Goal: Information Seeking & Learning: Learn about a topic

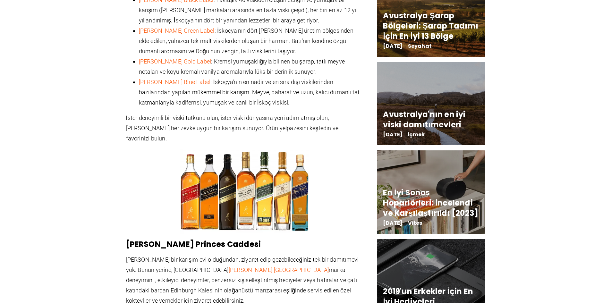
scroll to position [641, 0]
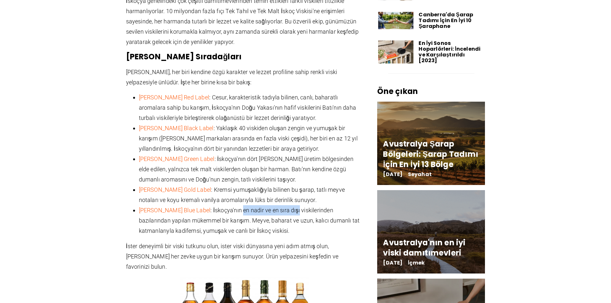
drag, startPoint x: 238, startPoint y: 199, endPoint x: 297, endPoint y: 204, distance: 59.2
click at [296, 205] on li "[PERSON_NAME] Blue Label : İskoçya'nın en nadir ve en sıra dışı viskilerinden b…" at bounding box center [251, 220] width 224 height 31
click at [288, 207] on font ": İskoçya'nın en nadir ve en sıra dışı viskilerinden bazılarından yapılan mükem…" at bounding box center [249, 220] width 221 height 27
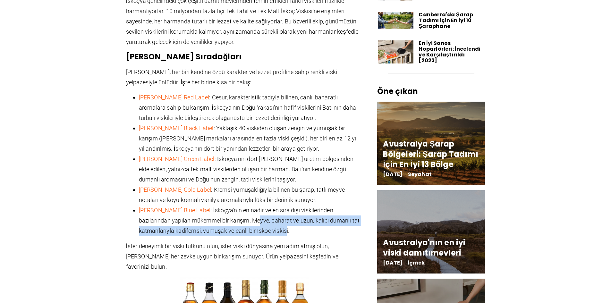
drag, startPoint x: 257, startPoint y: 208, endPoint x: 289, endPoint y: 214, distance: 33.2
click at [289, 214] on li "[PERSON_NAME] Blue Label : İskoçya'nın en nadir ve en sıra dışı viskilerinden b…" at bounding box center [251, 220] width 224 height 31
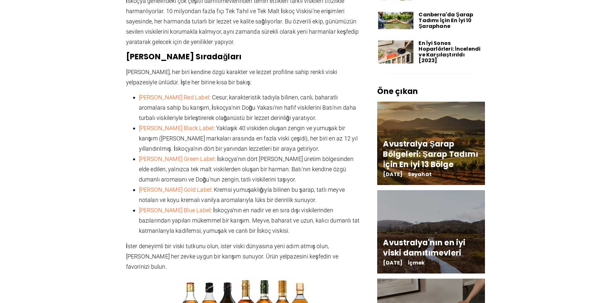
click at [287, 207] on font ": İskoçya'nın en nadir ve en sıra dışı viskilerinden bazılarından yapılan mükem…" at bounding box center [249, 220] width 221 height 27
click at [282, 207] on font ": İskoçya'nın en nadir ve en sıra dışı viskilerinden bazılarından yapılan mükem…" at bounding box center [249, 220] width 221 height 27
click at [280, 207] on font ": İskoçya'nın en nadir ve en sıra dışı viskilerinden bazılarından yapılan mükem…" at bounding box center [249, 220] width 221 height 27
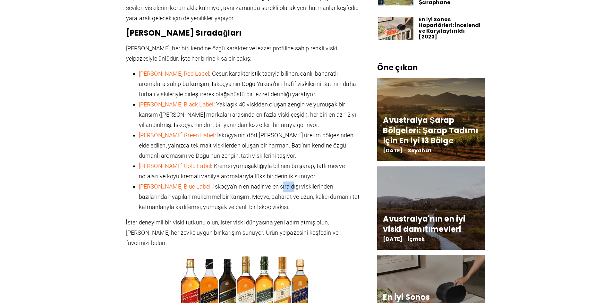
scroll to position [705, 0]
